Goal: Information Seeking & Learning: Find specific fact

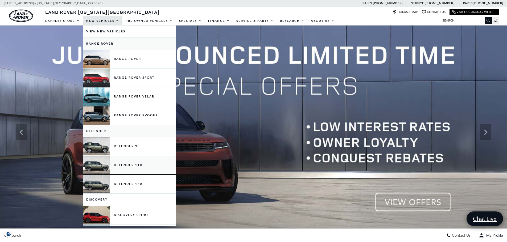
click at [128, 167] on link "Defender 110" at bounding box center [129, 165] width 93 height 19
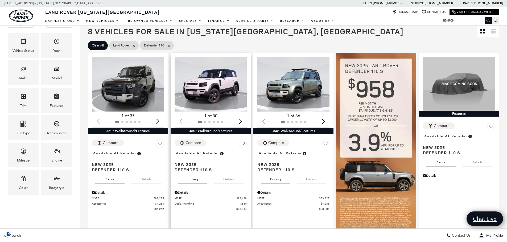
click at [206, 79] on img "1 / 2" at bounding box center [211, 84] width 73 height 55
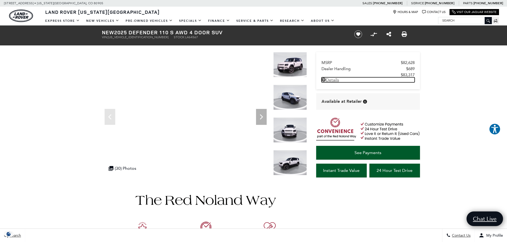
click at [334, 81] on link "Details - about pricing for: New 2025 Defender 110 S AWD 4 Door SUV" at bounding box center [367, 79] width 93 height 5
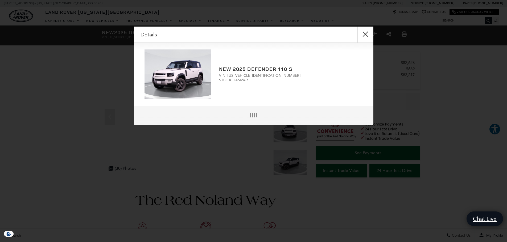
scroll to position [1, 0]
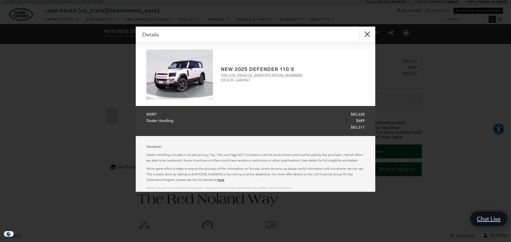
click at [260, 77] on span "VIN: SALEJ7EU3S2464567" at bounding box center [293, 75] width 144 height 5
copy span "SALEJ7EU3S2464567"
click at [368, 34] on button "close" at bounding box center [367, 35] width 16 height 16
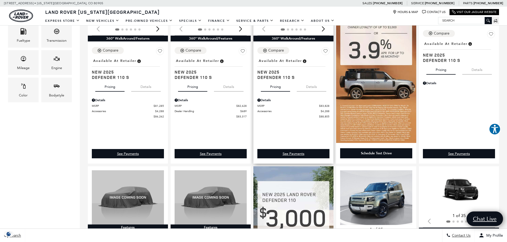
scroll to position [80, 0]
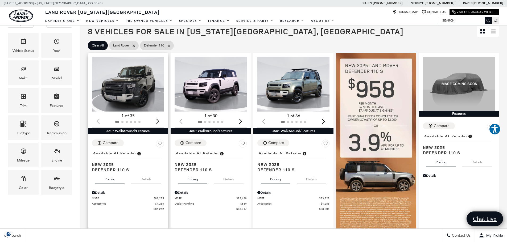
click at [126, 73] on img "1 / 2" at bounding box center [128, 84] width 73 height 55
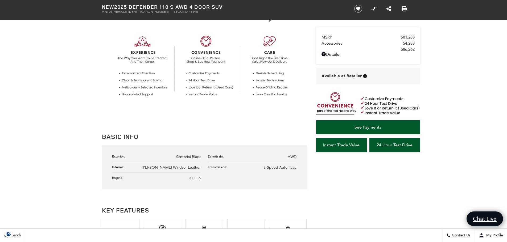
scroll to position [27, 0]
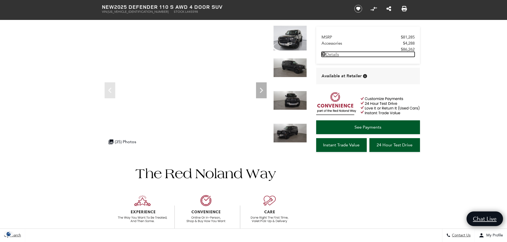
click at [338, 55] on link "Details - about pricing for: New 2025 Defender 110 S AWD 4 Door SUV" at bounding box center [367, 54] width 93 height 5
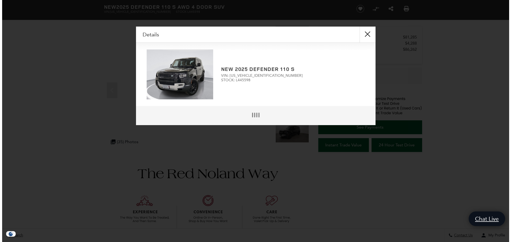
scroll to position [28, 0]
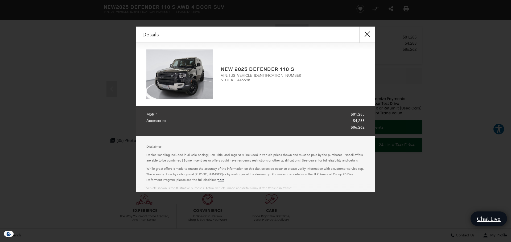
click at [259, 77] on span "VIN: [US_VEHICLE_IDENTIFICATION_NUMBER]" at bounding box center [293, 75] width 144 height 5
copy span "[US_VEHICLE_IDENTIFICATION_NUMBER]"
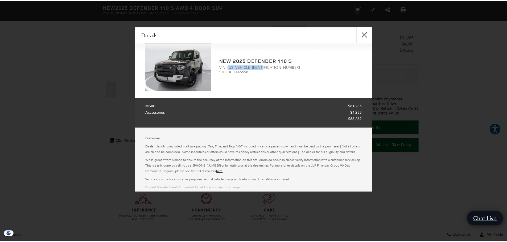
scroll to position [0, 0]
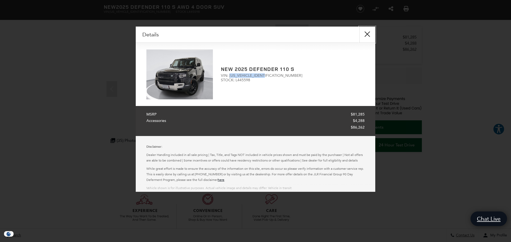
click at [370, 36] on button "close" at bounding box center [367, 35] width 16 height 16
